Goal: Information Seeking & Learning: Learn about a topic

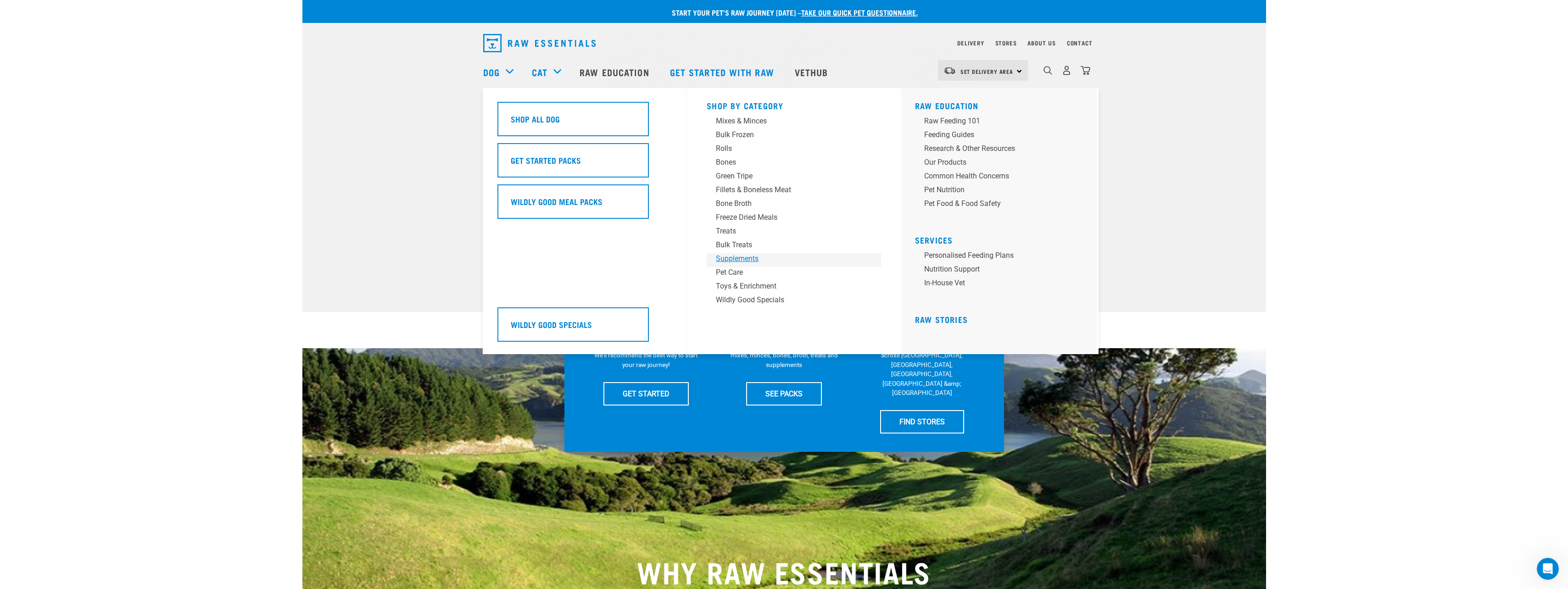
click at [729, 256] on div "Supplements" at bounding box center [787, 259] width 143 height 11
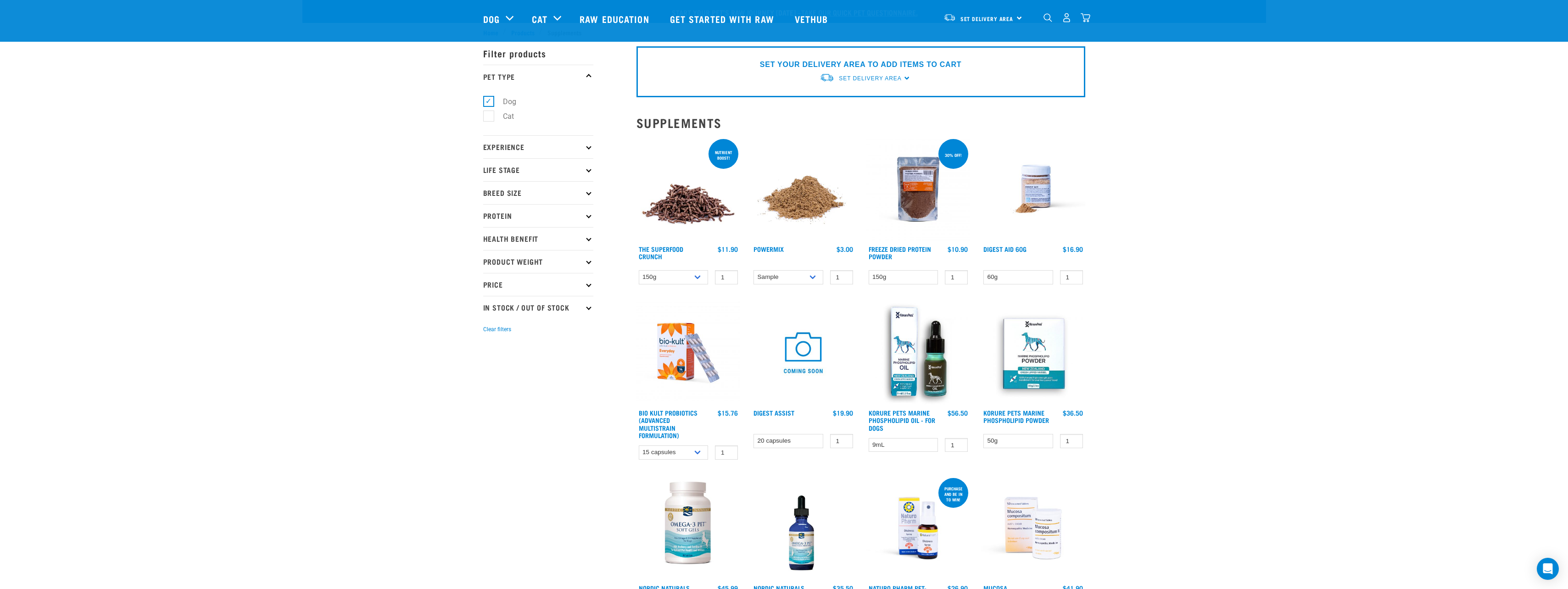
scroll to position [92, 0]
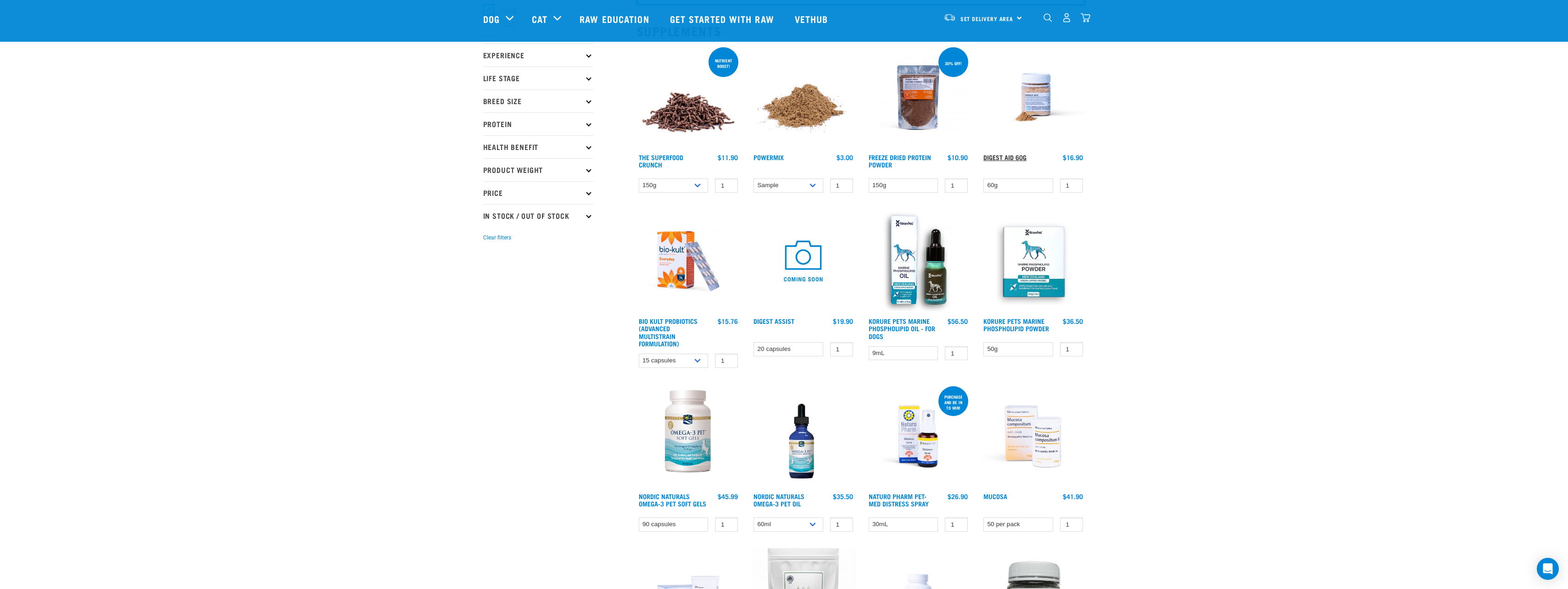
click at [996, 157] on link "Digest Aid 60g" at bounding box center [1005, 157] width 43 height 3
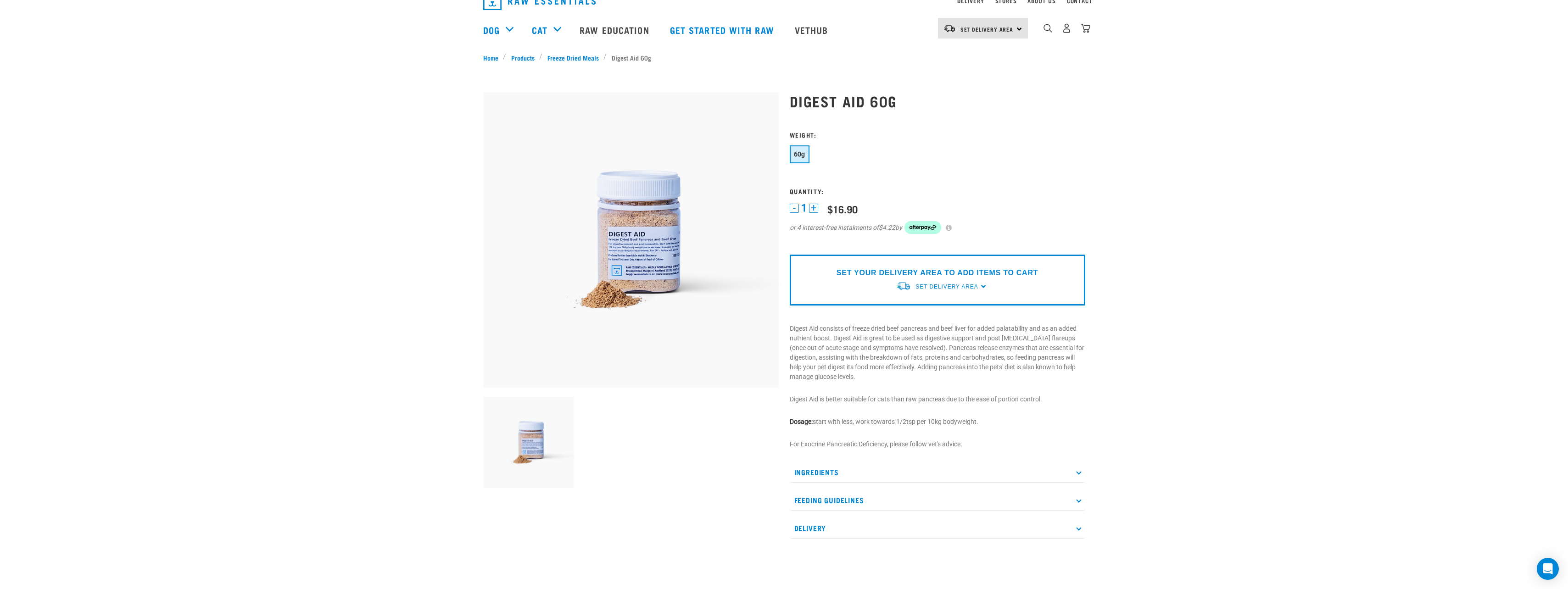
scroll to position [223, 0]
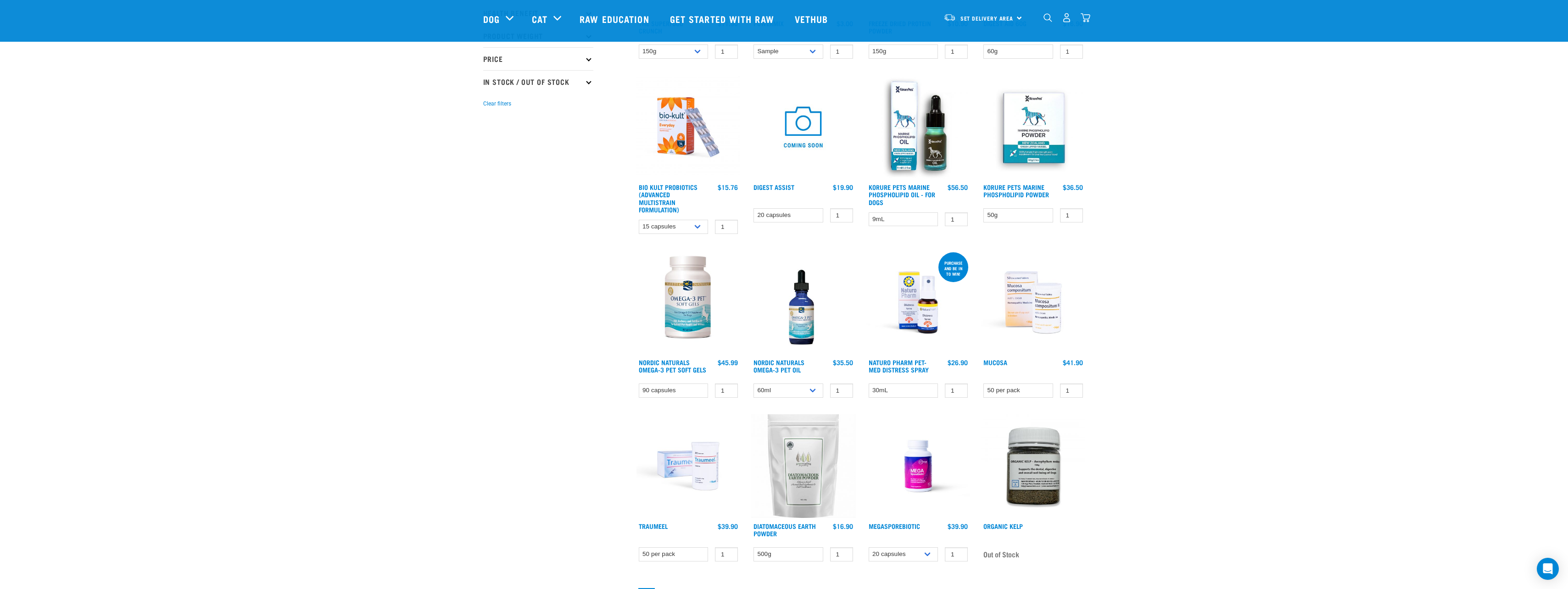
scroll to position [251, 0]
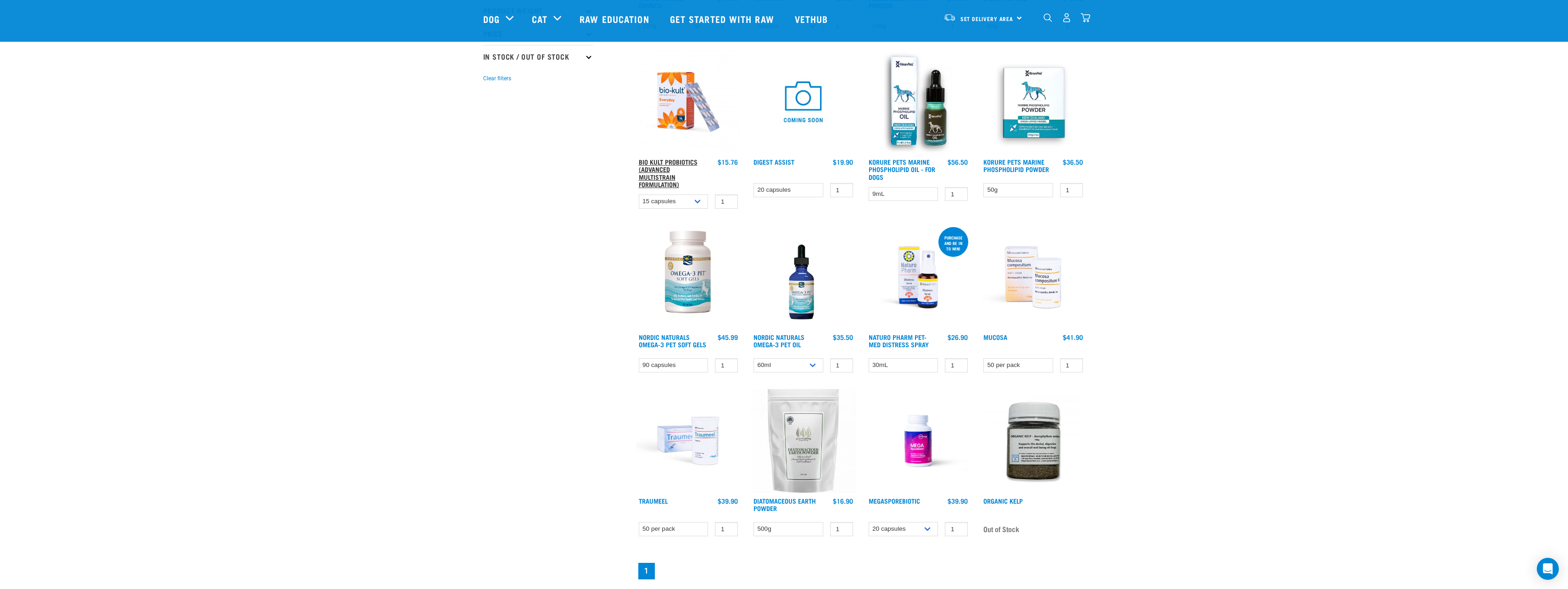
click at [675, 162] on link "Bio Kult Probiotics (Advanced Multistrain Formulation)" at bounding box center [668, 173] width 58 height 26
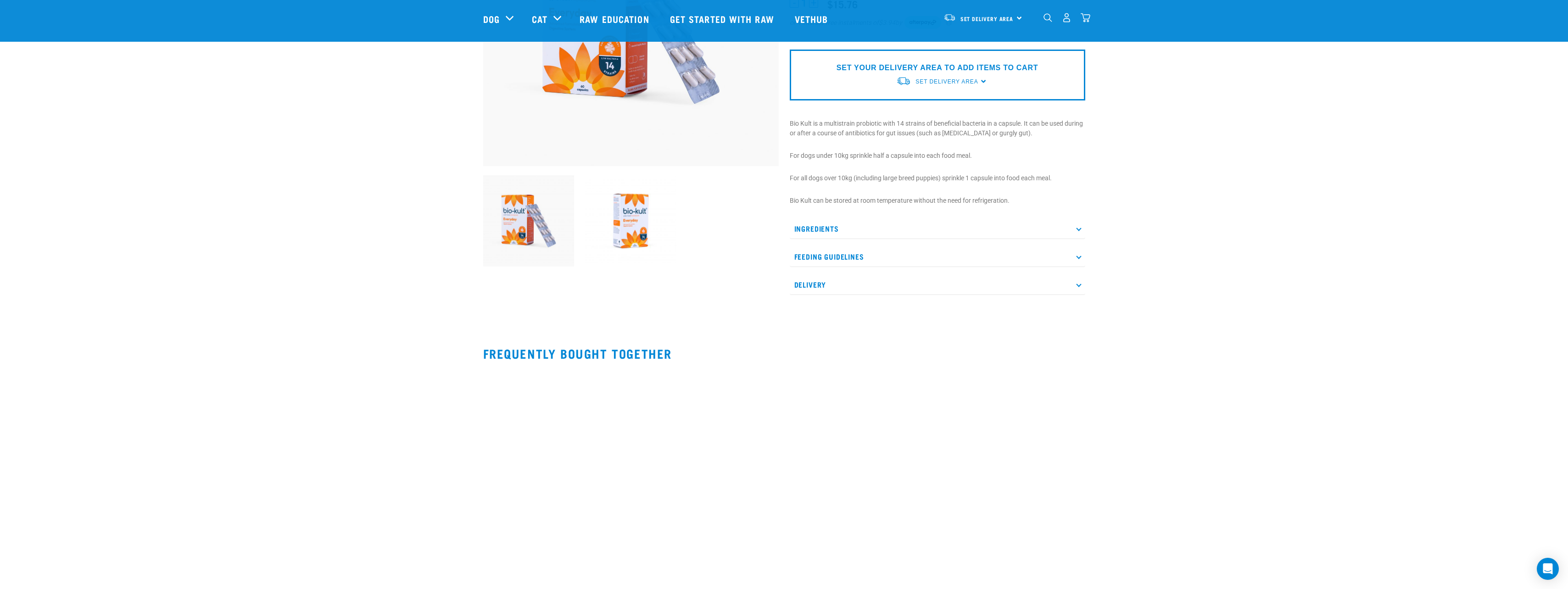
scroll to position [184, 0]
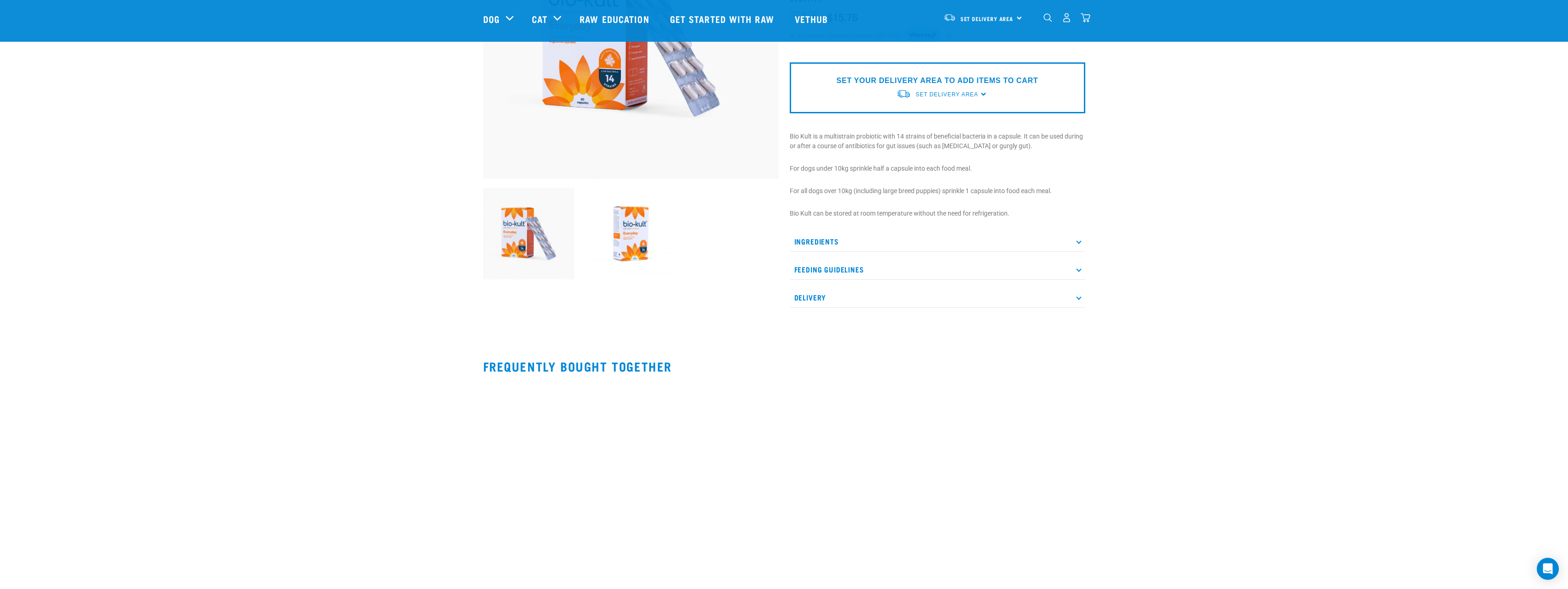
click at [1082, 243] on p "Ingredients" at bounding box center [937, 242] width 295 height 21
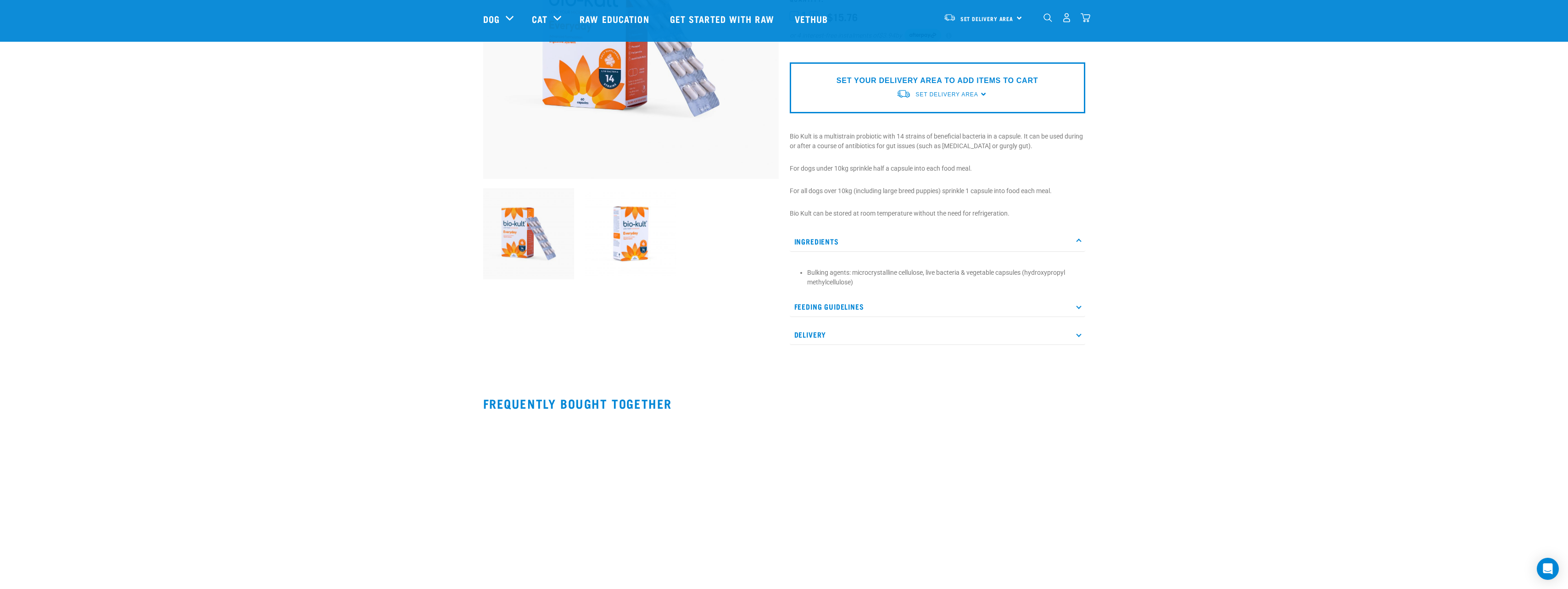
click at [1082, 243] on p "Ingredients" at bounding box center [937, 242] width 295 height 21
